Goal: Task Accomplishment & Management: Use online tool/utility

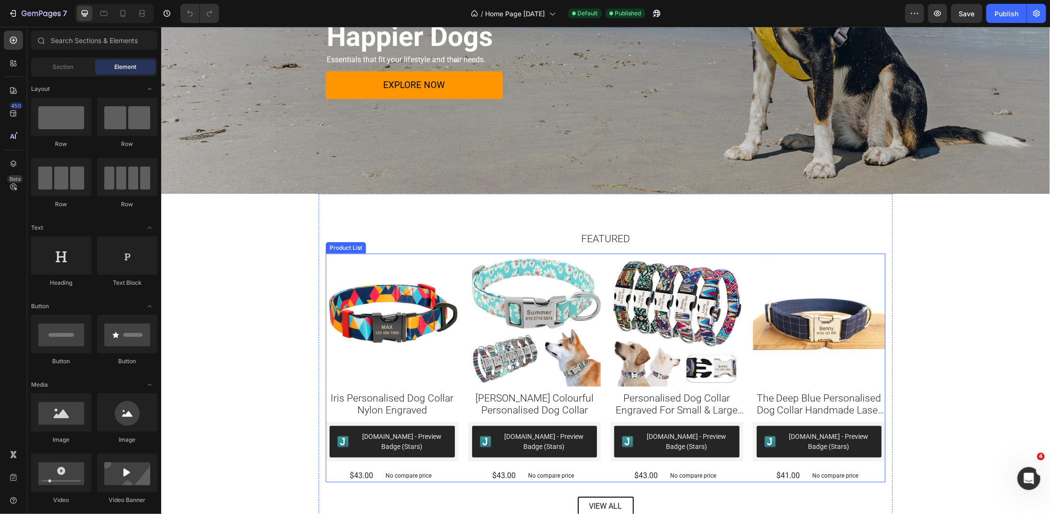
click at [601, 279] on div "Product Images Iris Personalised Dog Collar Nylon Engraved Product Title [DOMAI…" at bounding box center [605, 367] width 560 height 229
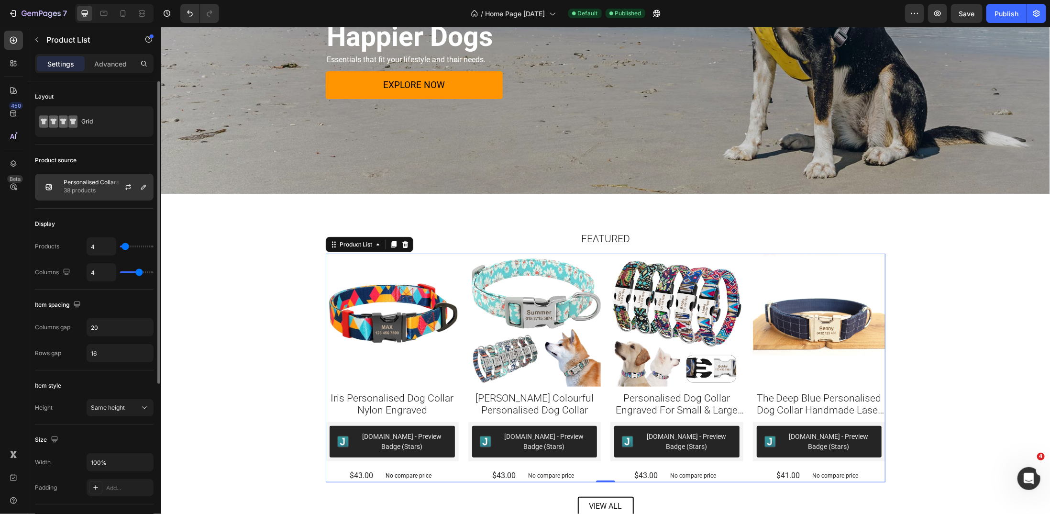
click at [113, 188] on div at bounding box center [132, 187] width 42 height 26
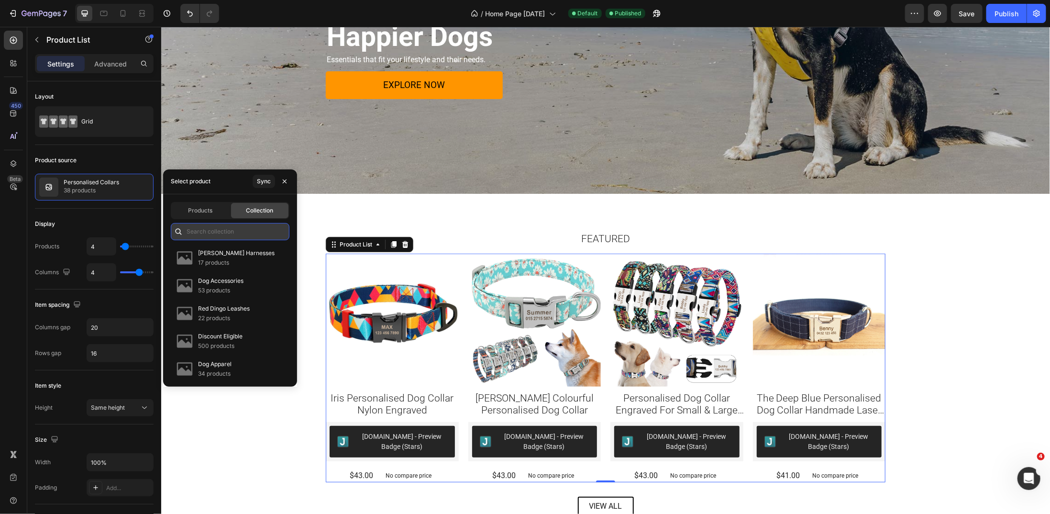
click at [216, 228] on input "text" at bounding box center [230, 231] width 119 height 17
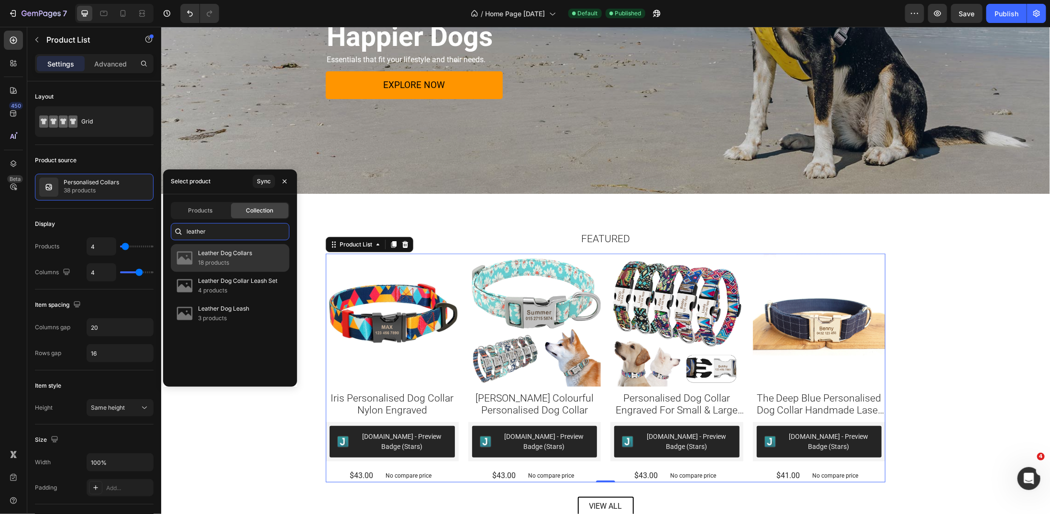
type input "leather"
click at [241, 258] on p "18 products" at bounding box center [225, 263] width 54 height 10
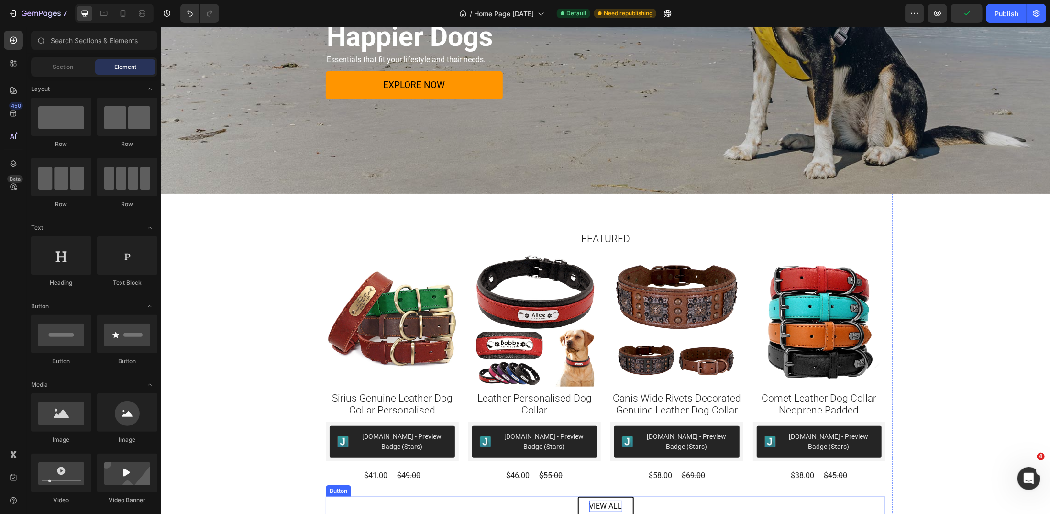
click at [608, 503] on p "VIEW ALL" at bounding box center [605, 505] width 33 height 11
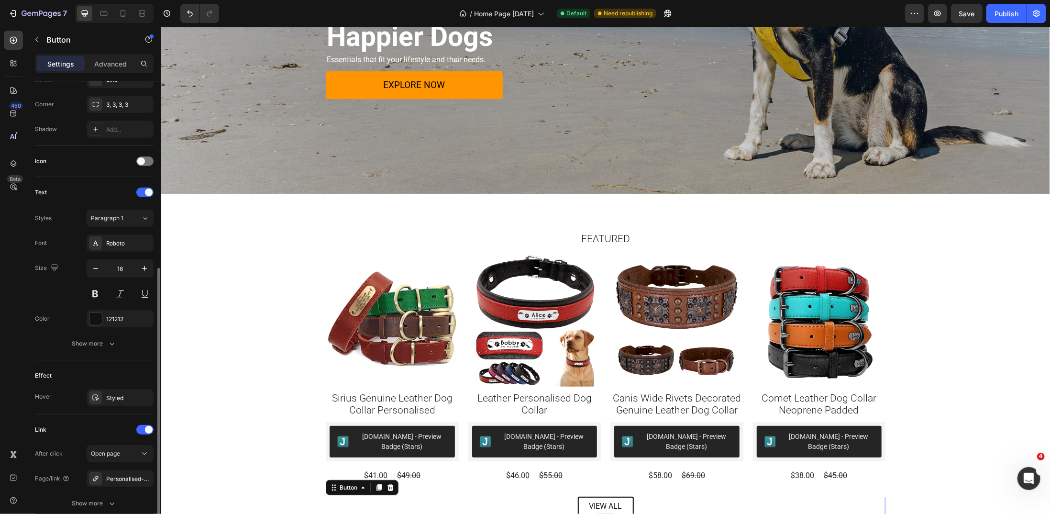
scroll to position [255, 0]
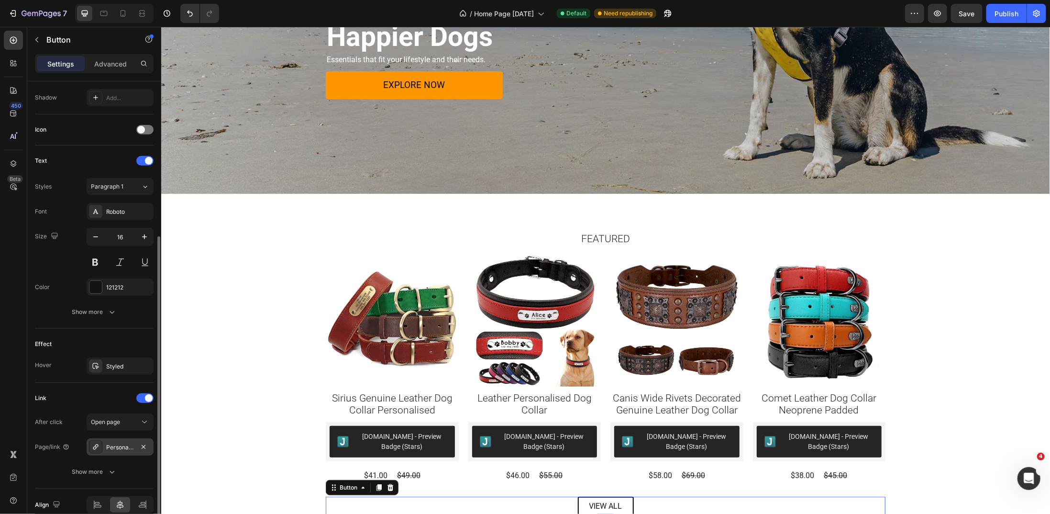
click at [119, 446] on div "Personalised-collars" at bounding box center [120, 447] width 28 height 9
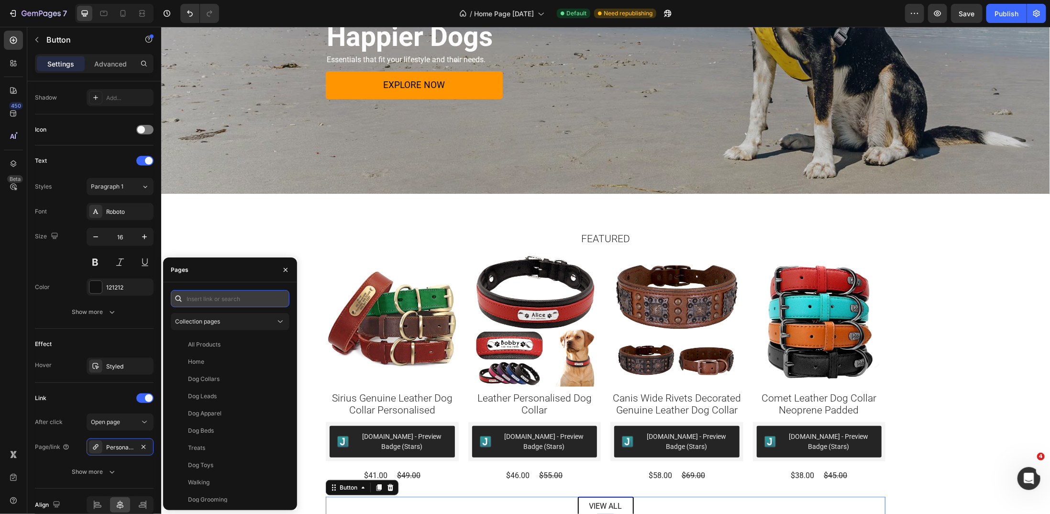
click at [240, 295] on input "text" at bounding box center [230, 298] width 119 height 17
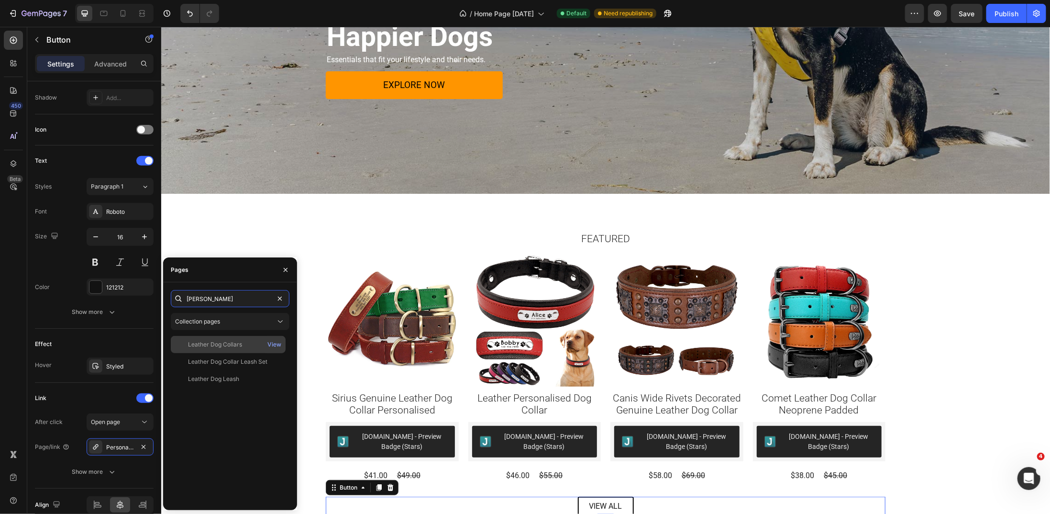
type input "[PERSON_NAME]"
click at [233, 346] on div "Leather Dog Collars" at bounding box center [215, 344] width 54 height 9
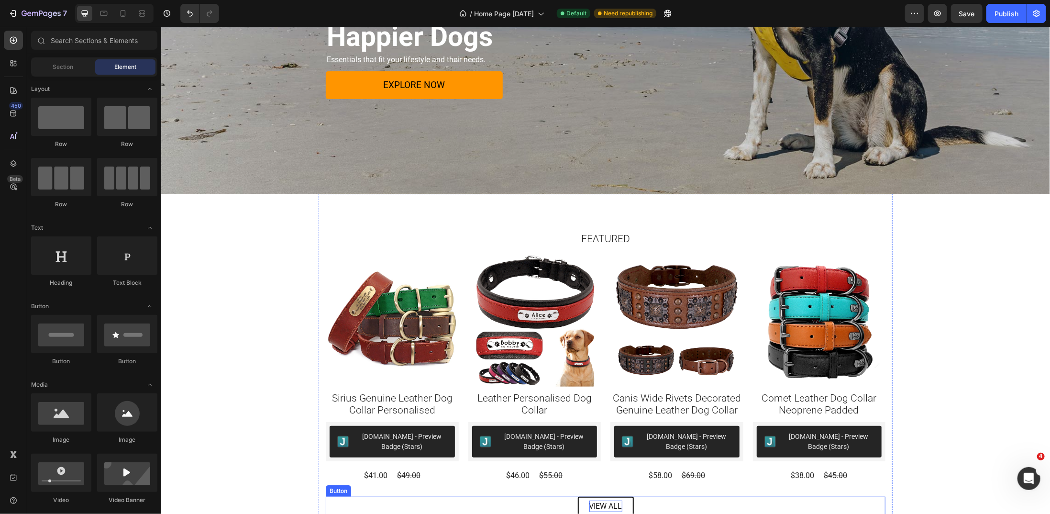
click at [611, 506] on p "VIEW ALL" at bounding box center [605, 505] width 33 height 11
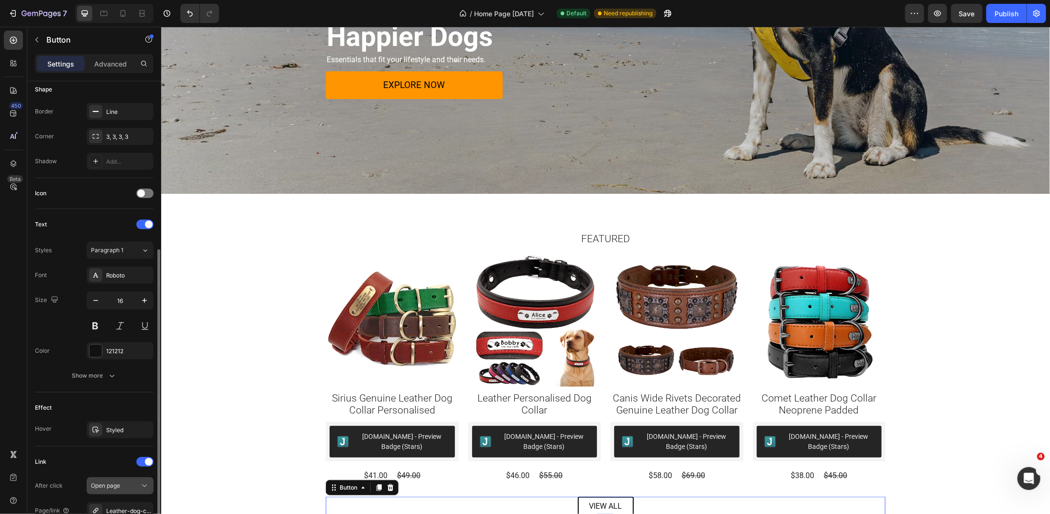
scroll to position [224, 0]
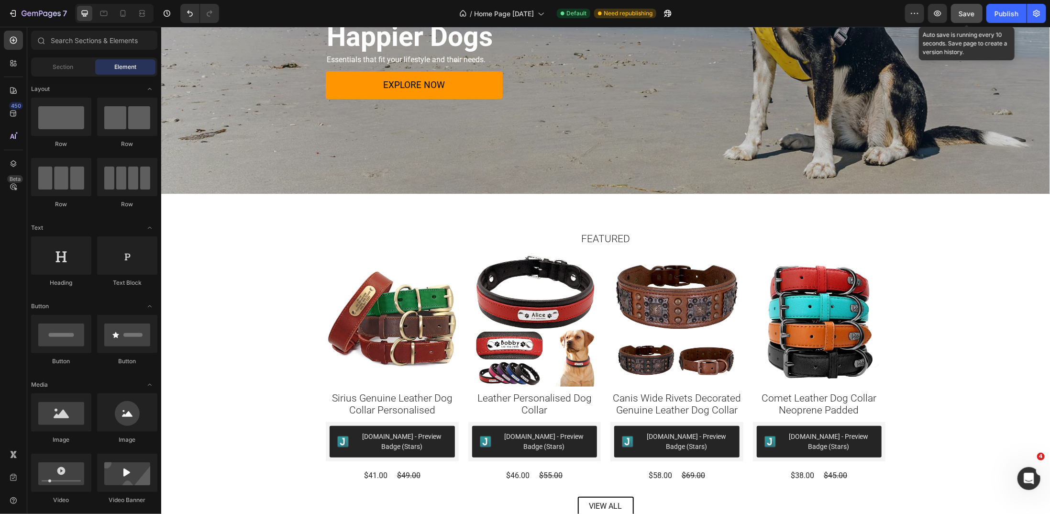
click at [969, 14] on span "Save" at bounding box center [967, 14] width 16 height 8
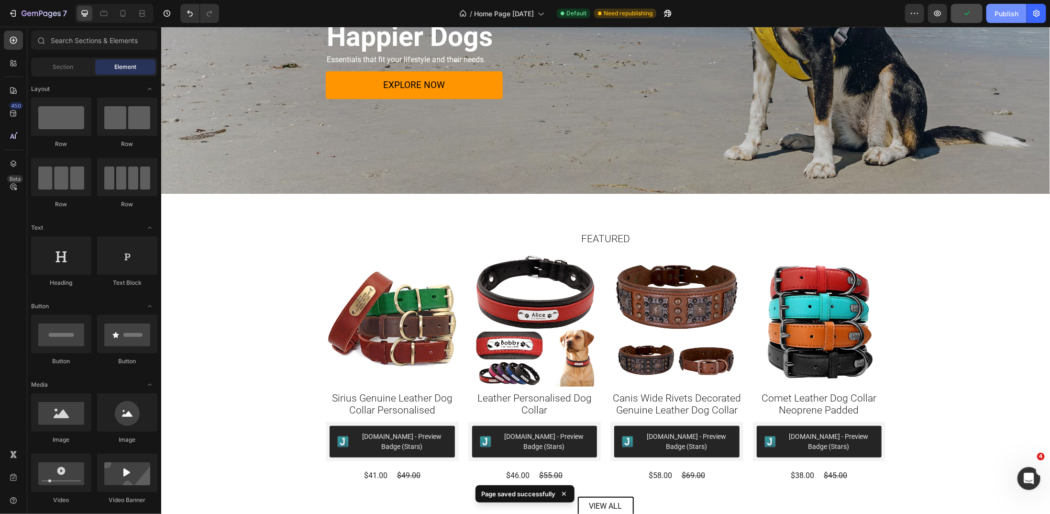
click at [1011, 10] on div "Publish" at bounding box center [1007, 14] width 24 height 10
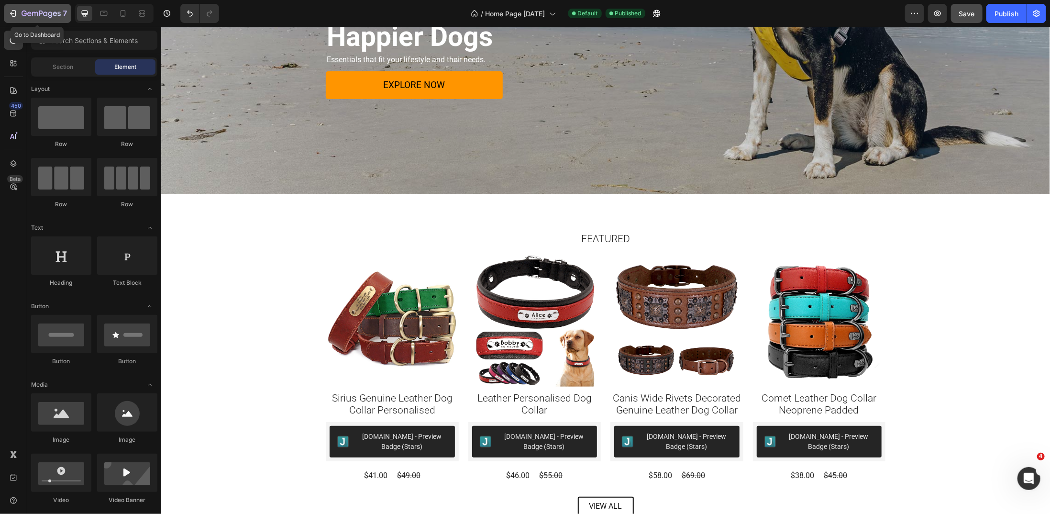
click at [15, 12] on icon "button" at bounding box center [14, 13] width 4 height 7
